Goal: Information Seeking & Learning: Learn about a topic

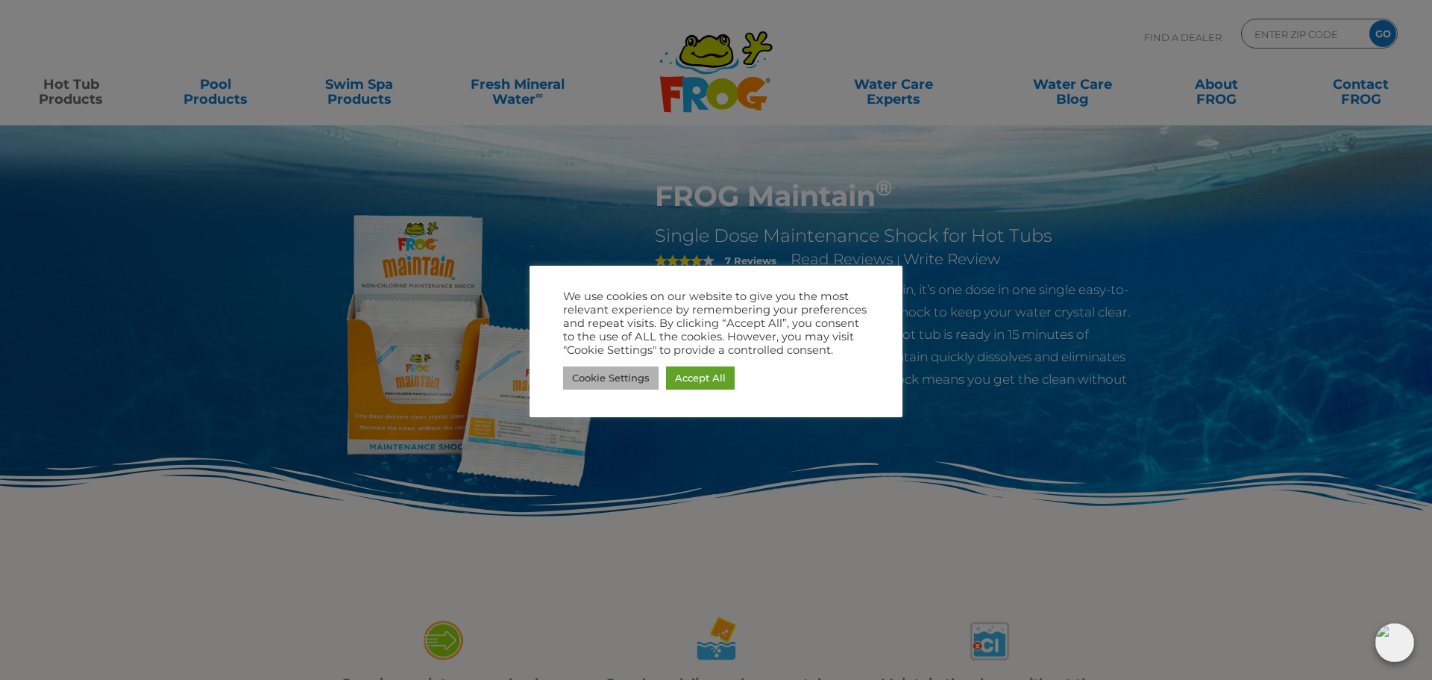
click at [626, 380] on link "Cookie Settings" at bounding box center [610, 377] width 95 height 23
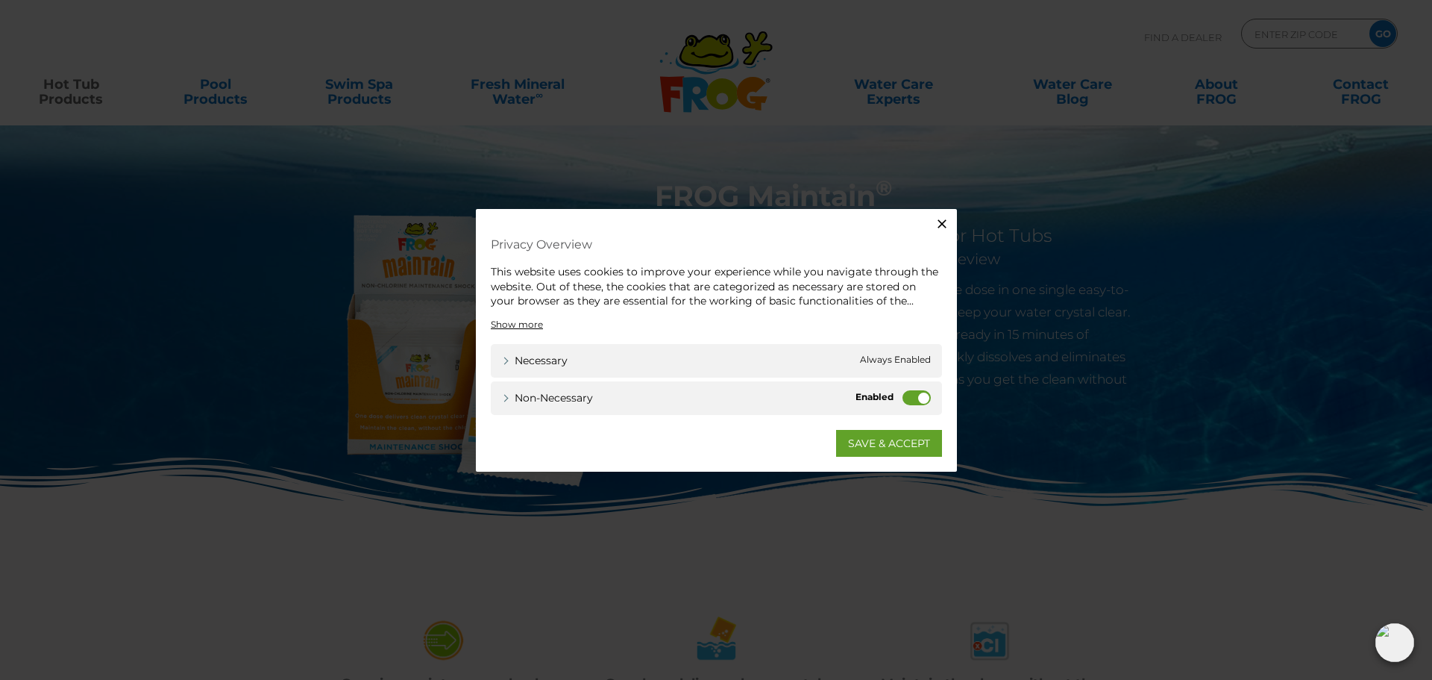
click at [907, 398] on label "Non-necessary" at bounding box center [917, 396] width 28 height 15
click at [0, 0] on input "Non-necessary" at bounding box center [0, 0] width 0 height 0
click at [886, 441] on link "SAVE & ACCEPT" at bounding box center [889, 442] width 106 height 27
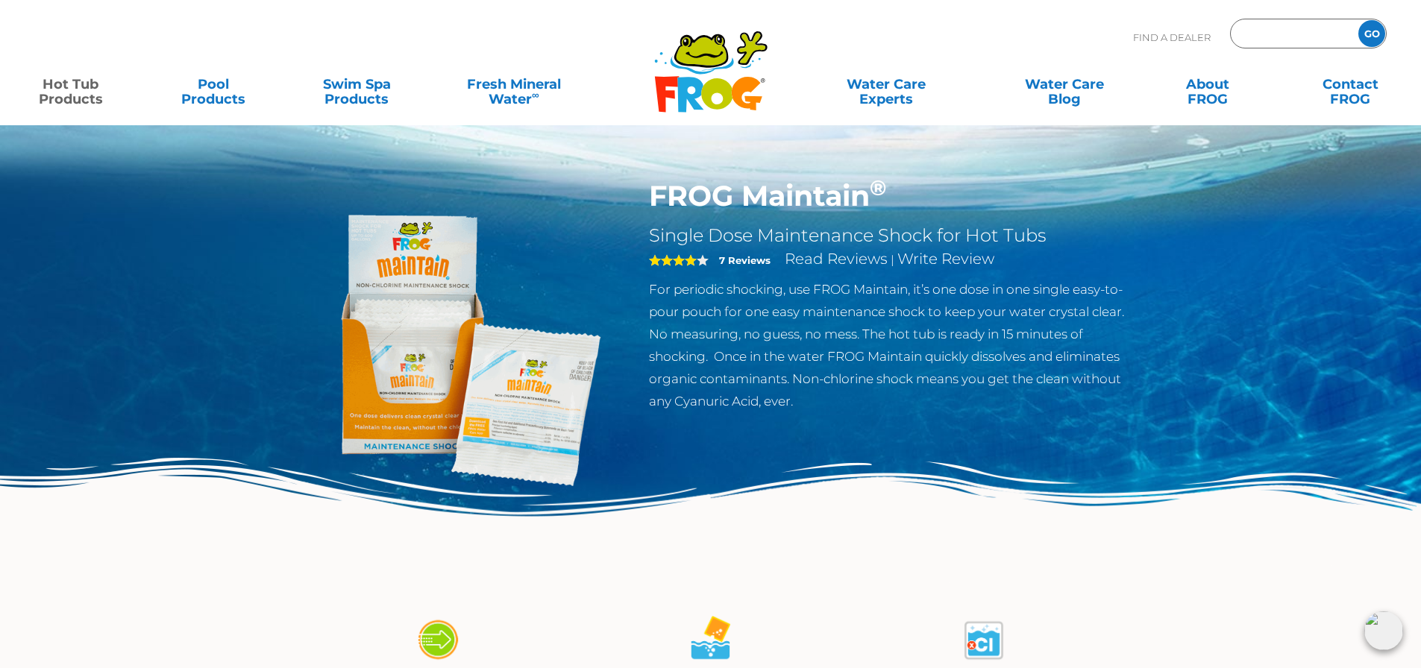
click at [1263, 28] on input "Zip Code Form" at bounding box center [1292, 34] width 101 height 22
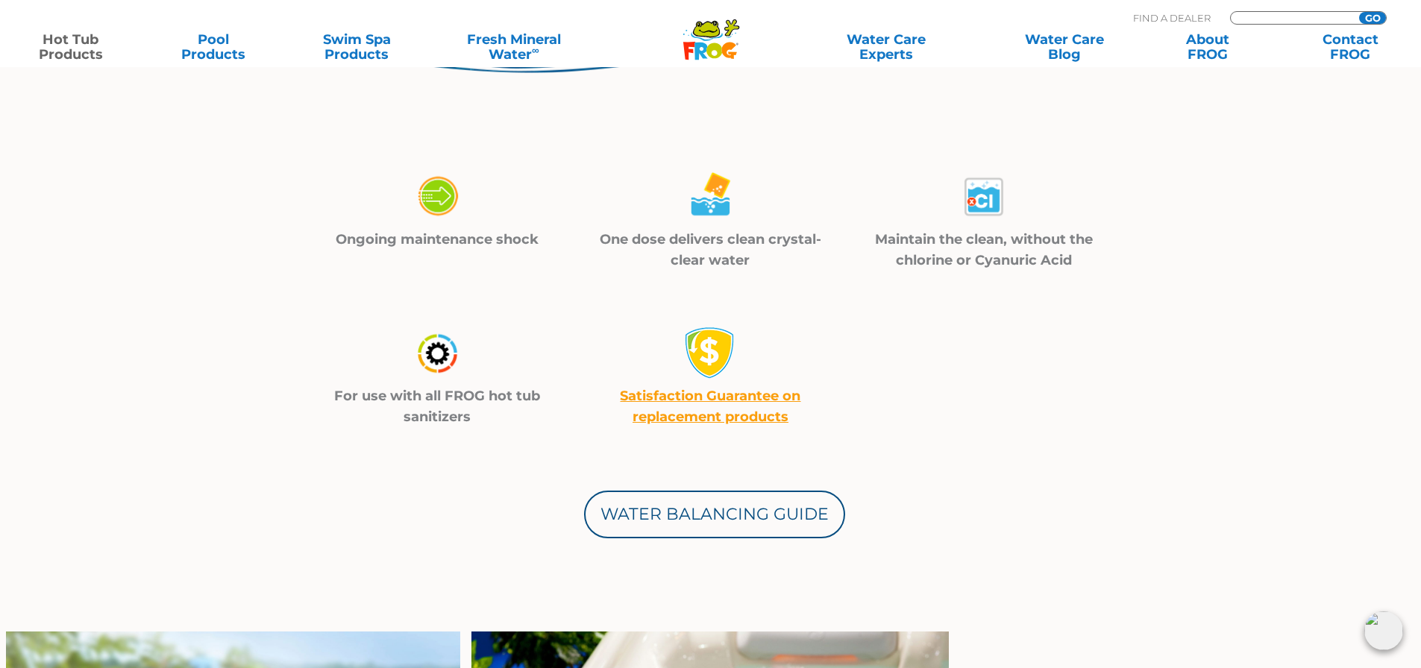
scroll to position [448, 0]
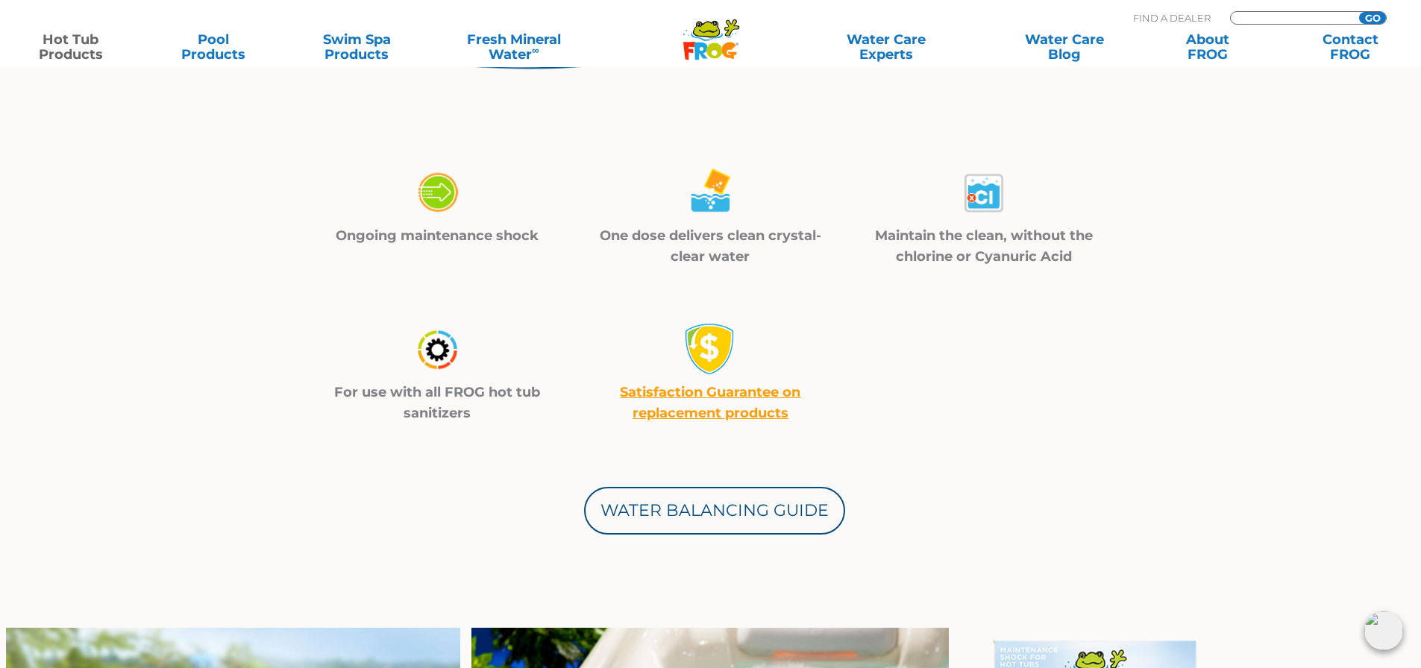
type input "ENTER ZIP CODE"
click at [424, 231] on p "Ongoing maintenance shock" at bounding box center [437, 235] width 236 height 21
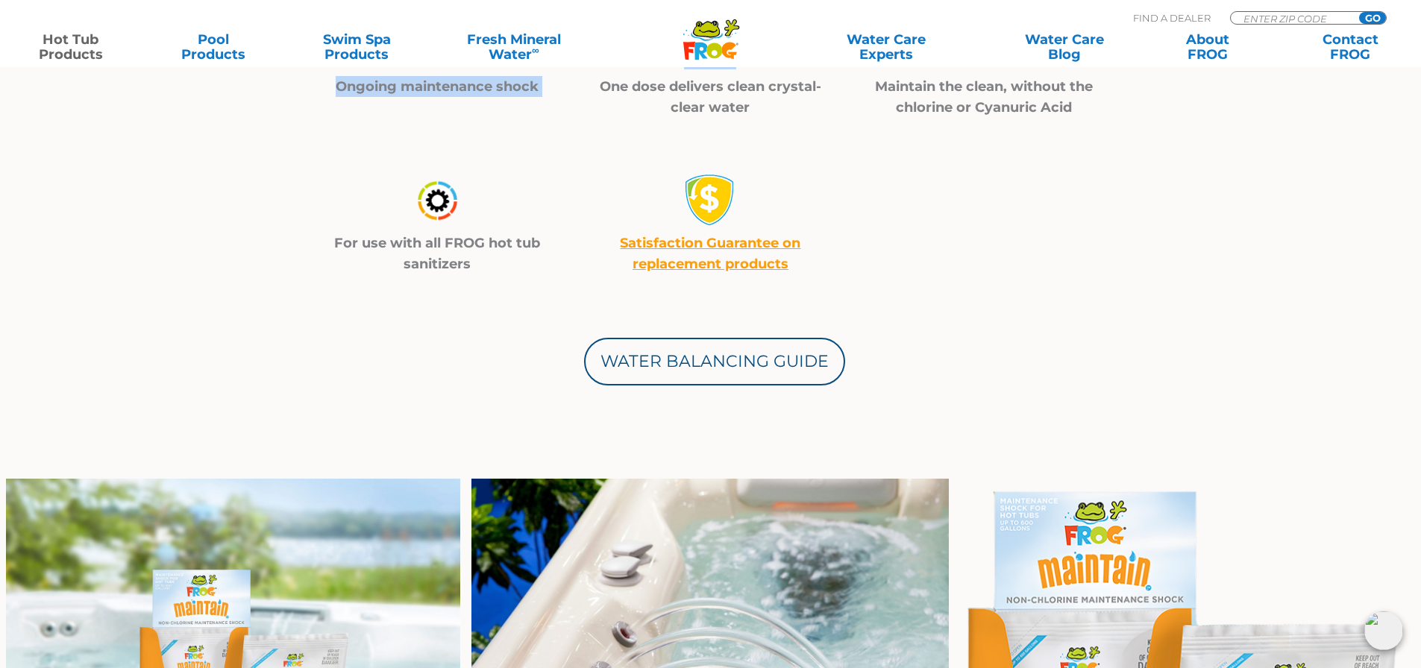
scroll to position [746, 0]
